Goal: Communication & Community: Answer question/provide support

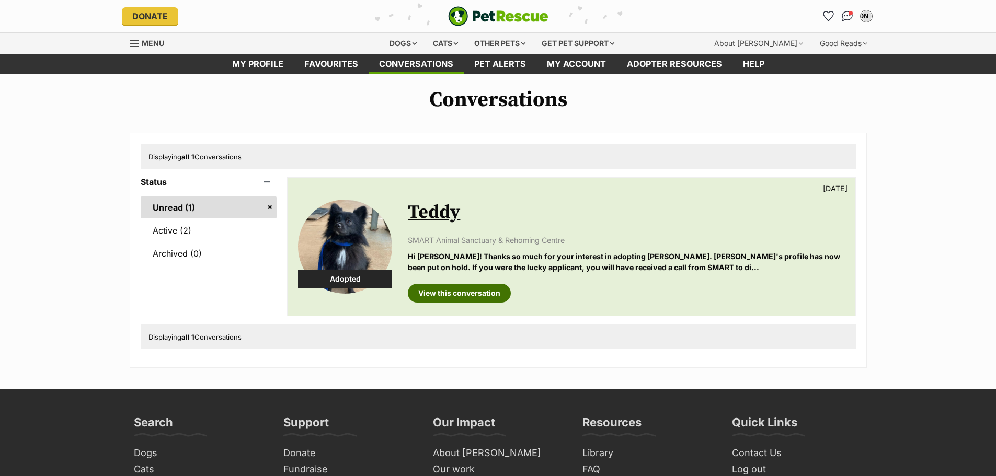
click at [466, 297] on link "View this conversation" at bounding box center [459, 293] width 103 height 19
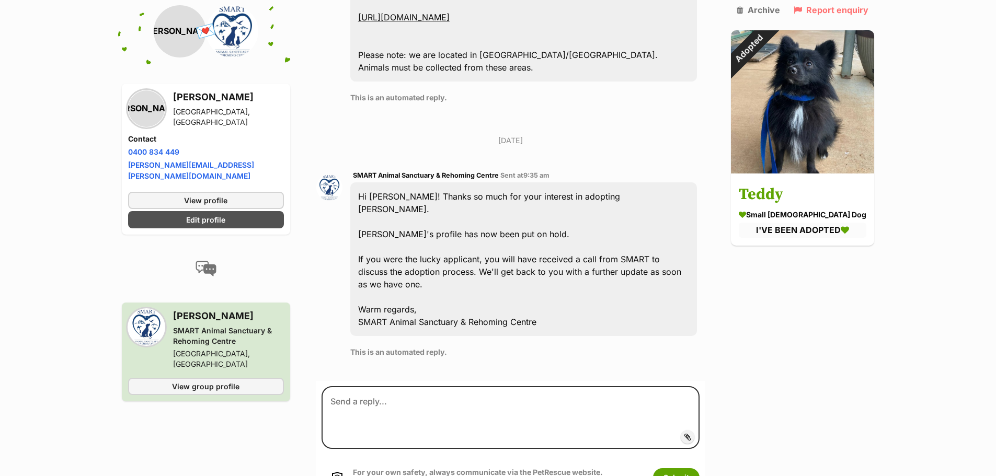
scroll to position [732, 0]
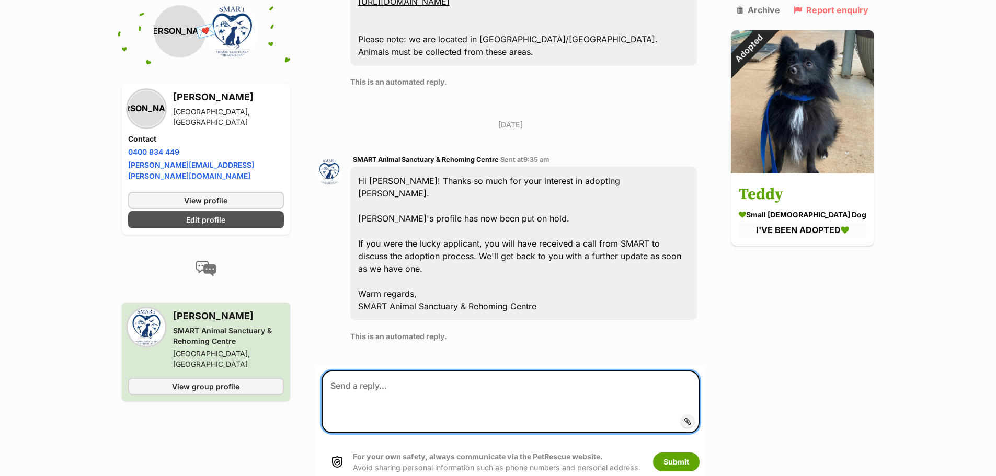
click at [508, 371] on textarea at bounding box center [511, 402] width 379 height 63
type textarea "Hi Liz! Thank you very much for your time over"
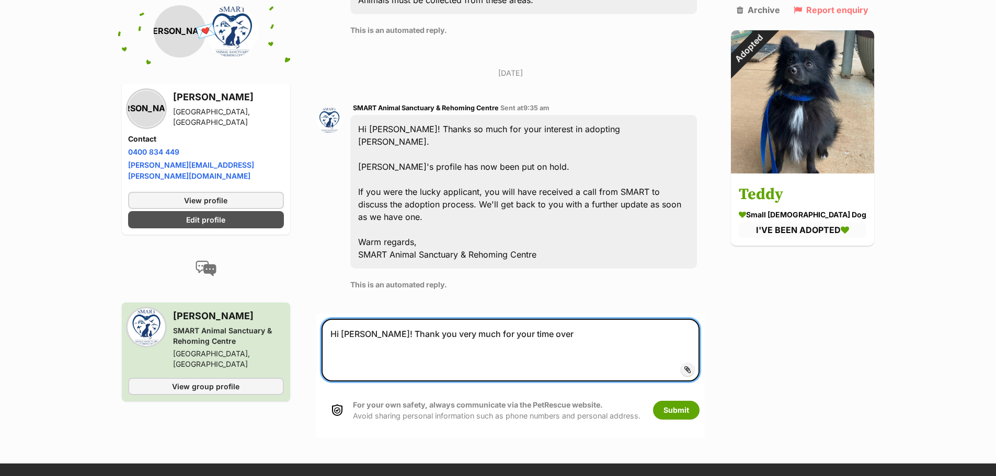
scroll to position [784, 0]
drag, startPoint x: 545, startPoint y: 299, endPoint x: 295, endPoint y: 304, distance: 249.4
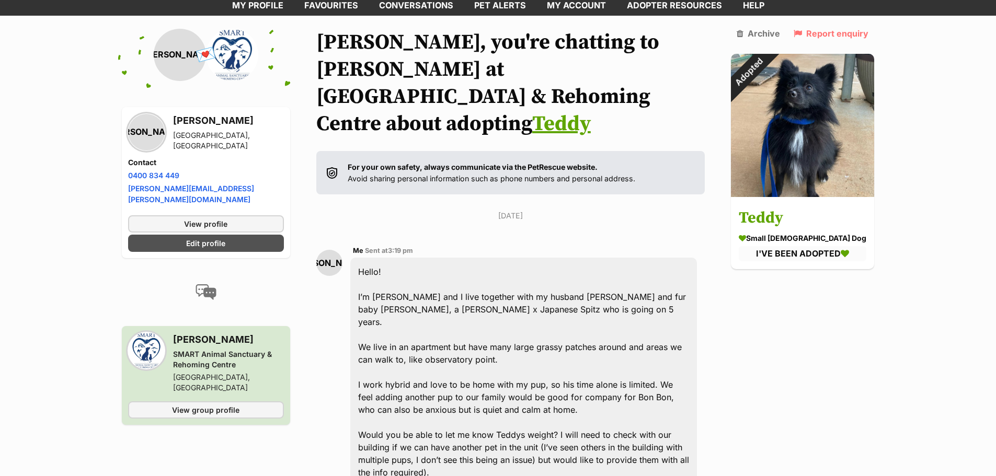
scroll to position [0, 0]
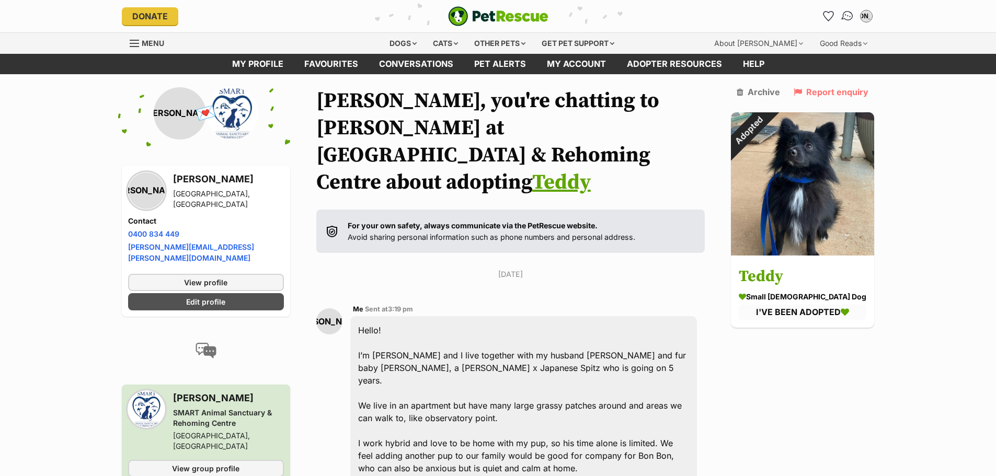
click at [846, 18] on img "Conversations" at bounding box center [847, 16] width 14 height 14
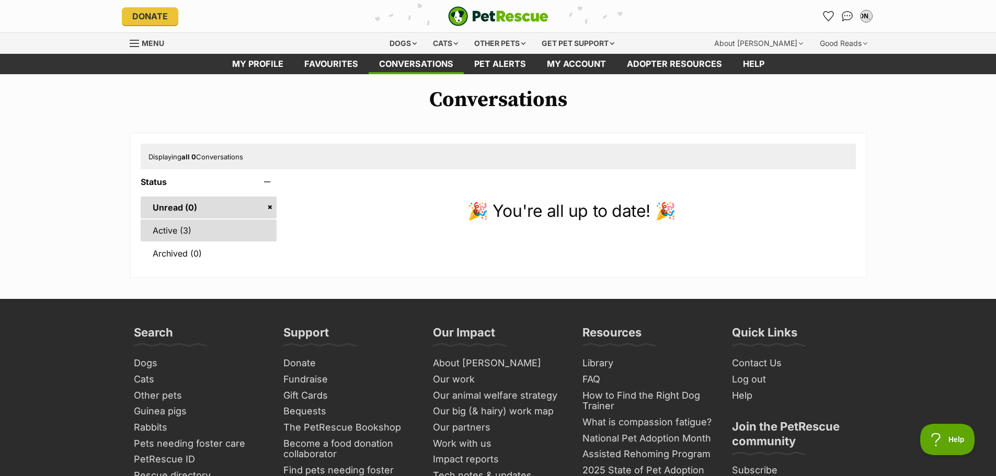
click at [166, 231] on link "Active (3)" at bounding box center [209, 231] width 136 height 22
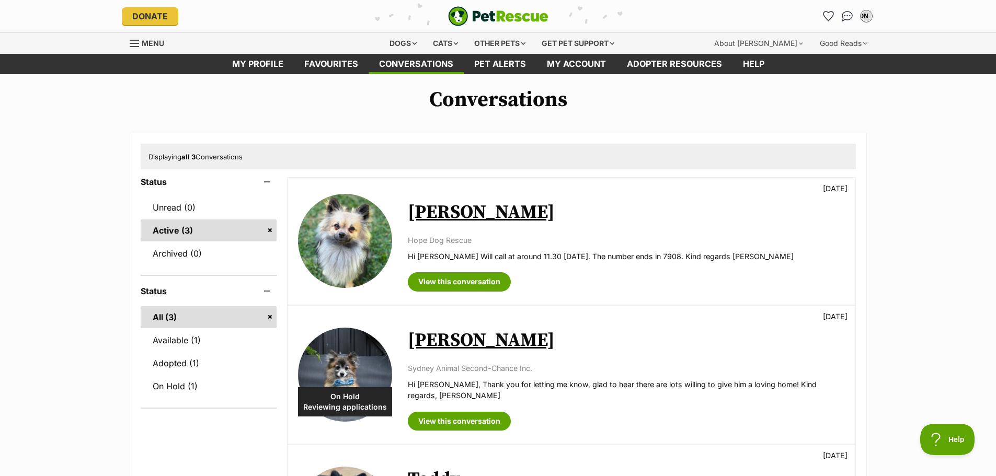
click at [420, 217] on link "[PERSON_NAME]" at bounding box center [481, 213] width 147 height 24
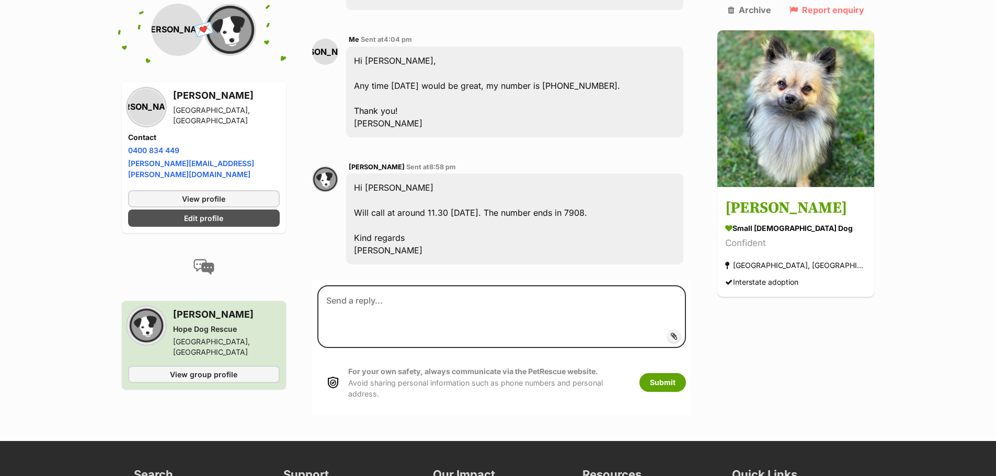
scroll to position [1120, 0]
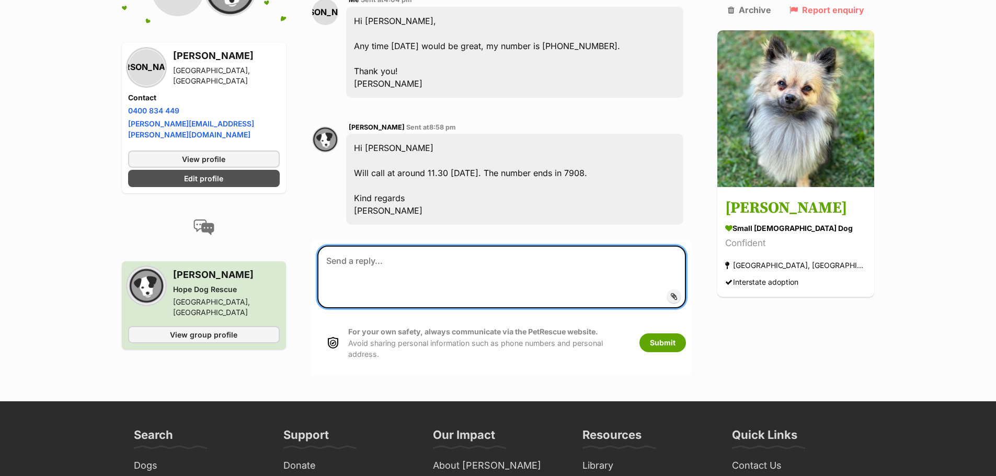
click at [462, 246] on textarea at bounding box center [501, 277] width 369 height 63
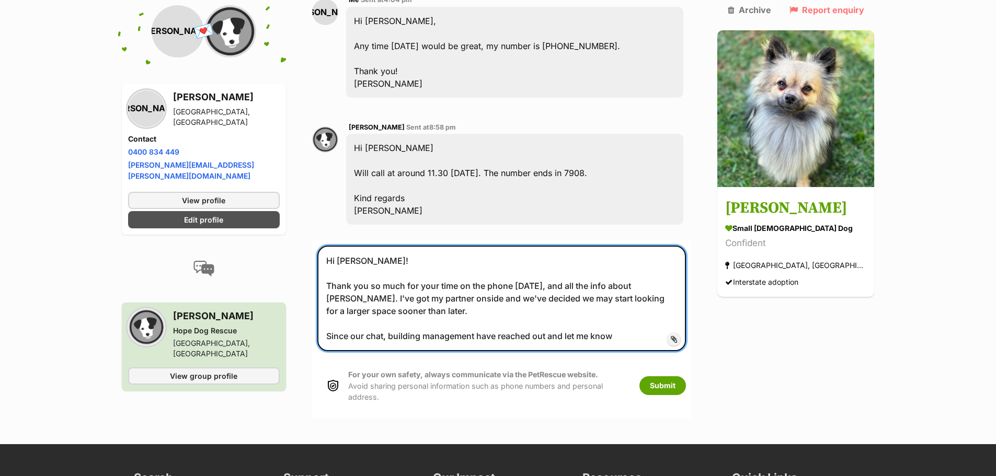
drag, startPoint x: 642, startPoint y: 299, endPoint x: 396, endPoint y: 314, distance: 246.7
click at [396, 314] on form "Hi Liz! Thank you so much for your time on the phone on Friday, and all the inf…" at bounding box center [502, 330] width 380 height 178
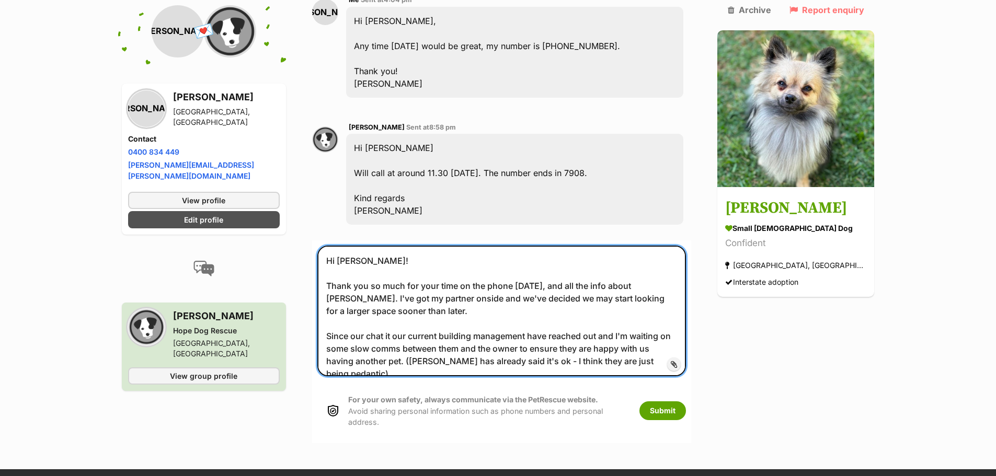
click at [661, 321] on textarea "Hi Liz! Thank you so much for your time on the phone on Friday, and all the inf…" at bounding box center [501, 311] width 369 height 131
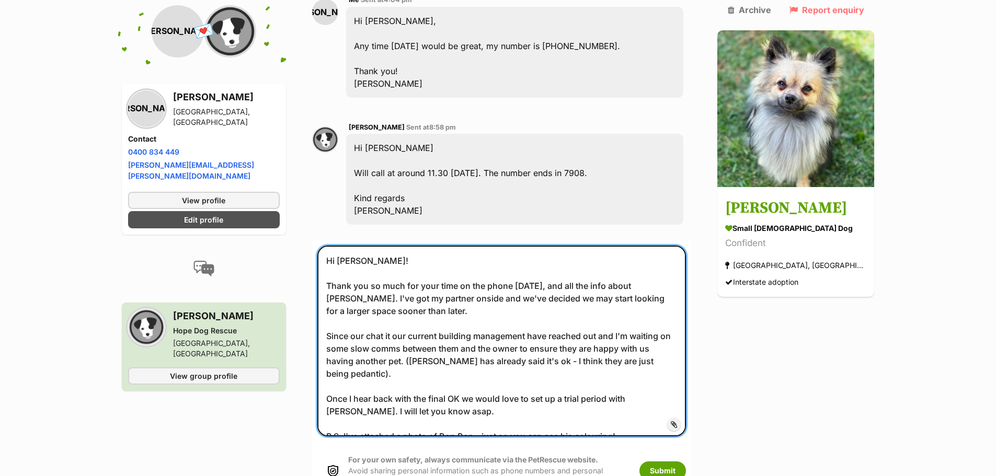
type textarea "Hi Liz! Thank you so much for your time on the phone on Friday, and all the inf…"
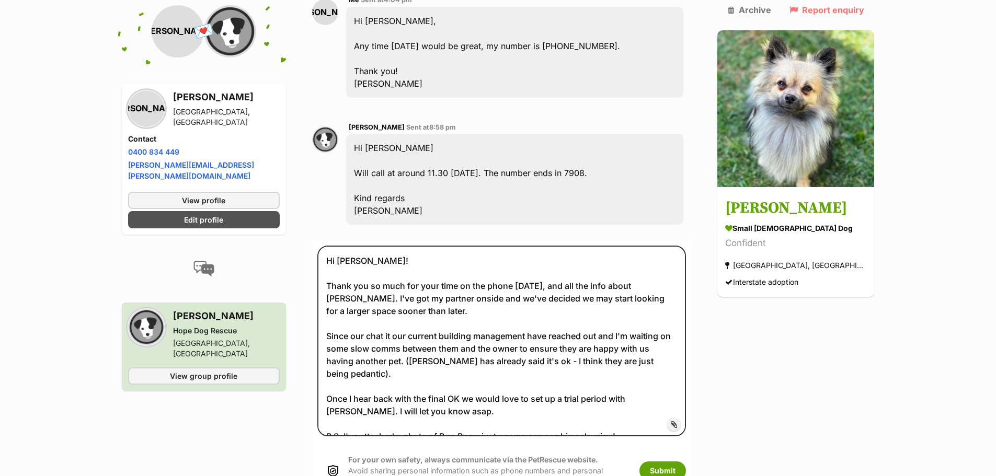
drag, startPoint x: 613, startPoint y: 386, endPoint x: 838, endPoint y: 354, distance: 226.5
click at [697, 420] on span "Add attachment" at bounding box center [710, 424] width 56 height 8
click at [0, 0] on input "Add attachment" at bounding box center [0, 0] width 0 height 0
click at [682, 420] on span "Add attachment" at bounding box center [710, 424] width 56 height 8
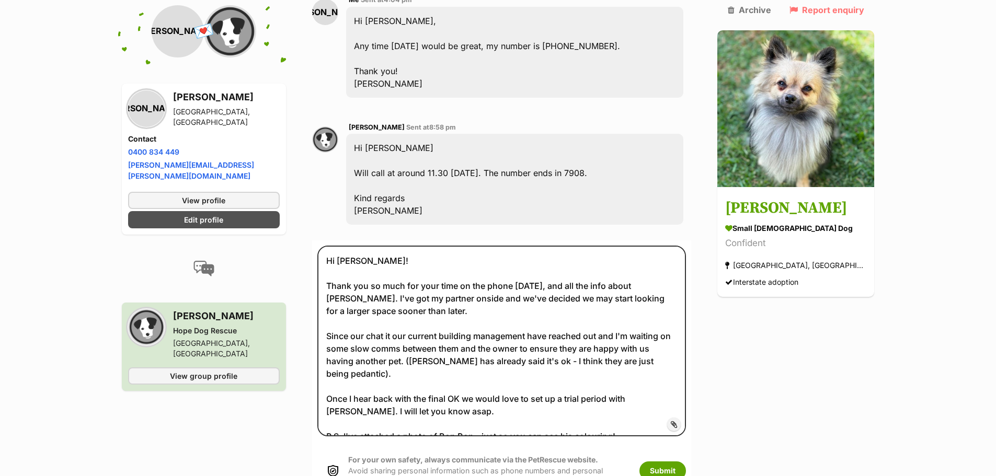
click at [0, 0] on input "Add attachment" at bounding box center [0, 0] width 0 height 0
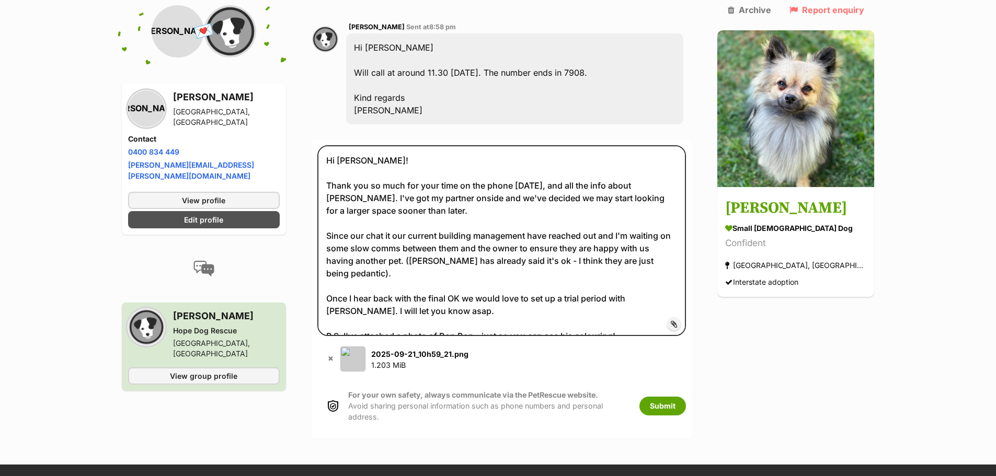
scroll to position [1225, 0]
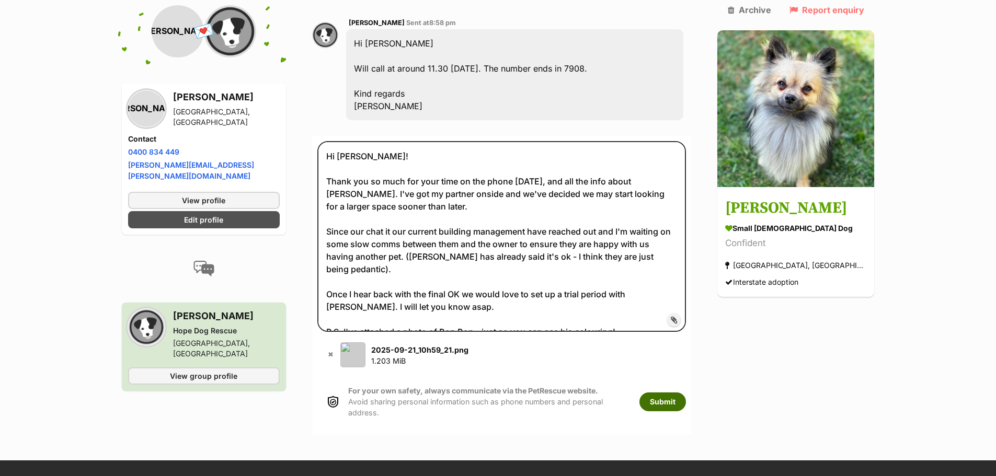
click at [686, 393] on button "Submit" at bounding box center [662, 402] width 47 height 19
